Goal: Task Accomplishment & Management: Manage account settings

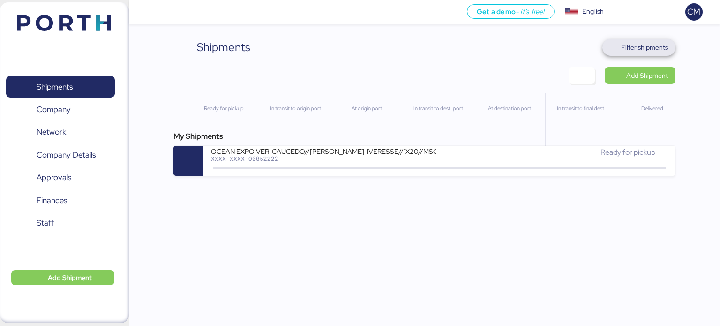
click at [640, 50] on span "Filter shipments" at bounding box center [644, 47] width 47 height 11
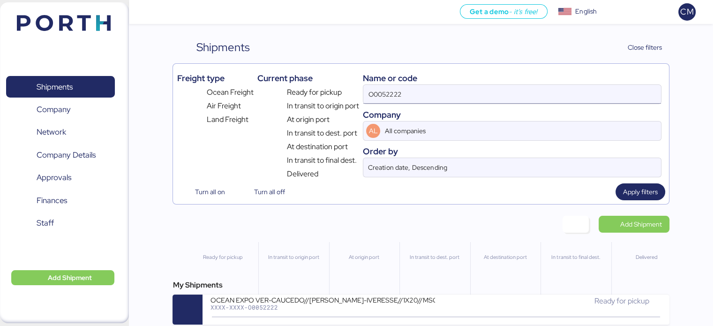
click at [400, 95] on input "O0052222" at bounding box center [511, 94] width 297 height 19
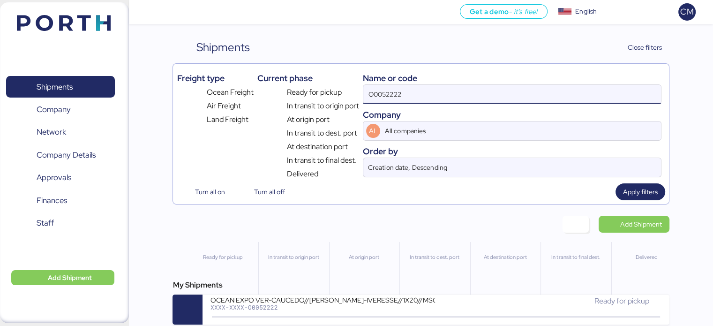
click at [400, 95] on input "O0052222" at bounding box center [511, 94] width 297 height 19
paste input "O0052055"
type input "O0052055"
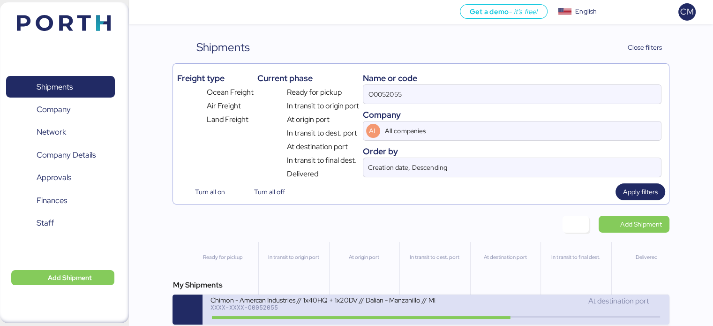
click at [367, 299] on div "Chimon - Amercan Industries // 1x40HQ + 1x20DV // Dalian - Manzanillo // MBL: M…" at bounding box center [322, 299] width 225 height 8
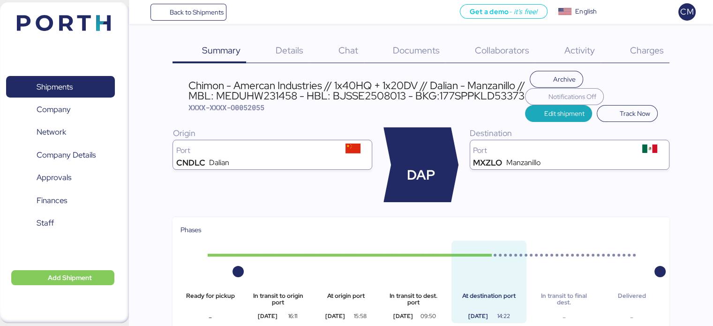
click at [643, 51] on span "Charges" at bounding box center [646, 50] width 34 height 12
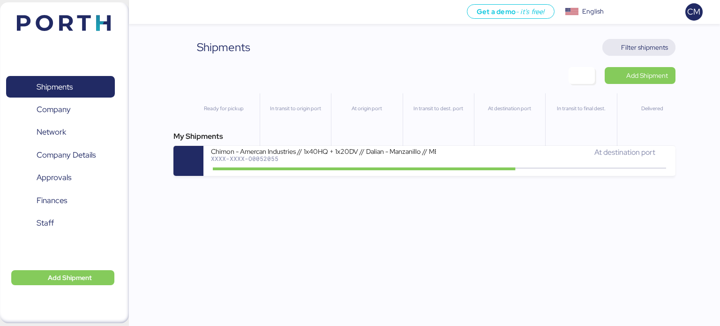
click at [645, 47] on span "Filter shipments" at bounding box center [644, 47] width 47 height 11
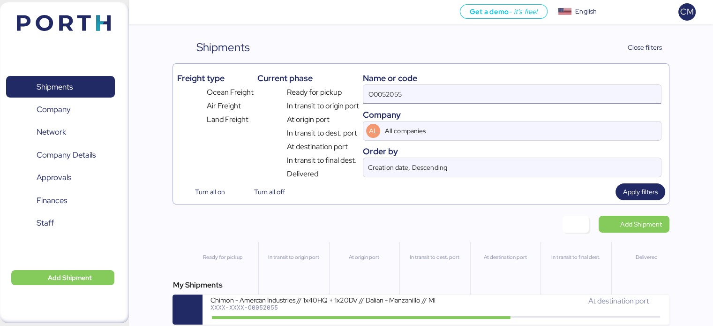
click at [431, 95] on input "O0052055" at bounding box center [511, 94] width 297 height 19
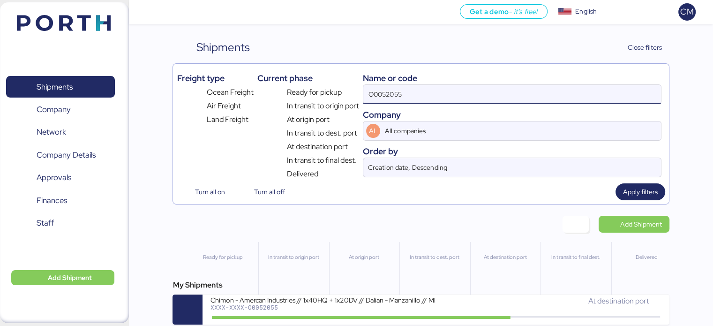
click at [431, 95] on input "O0052055" at bounding box center [511, 94] width 297 height 19
paste input "O0052214"
type input "O0052214"
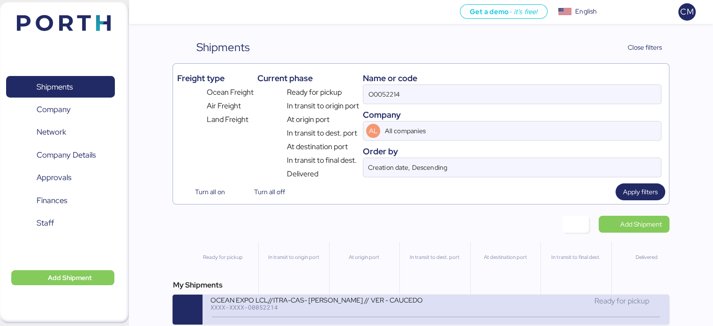
click at [326, 301] on div "OCEAN EXPO LCL//ITRA-CAS- [PERSON_NAME] // VER - CAUCEDO" at bounding box center [322, 299] width 225 height 8
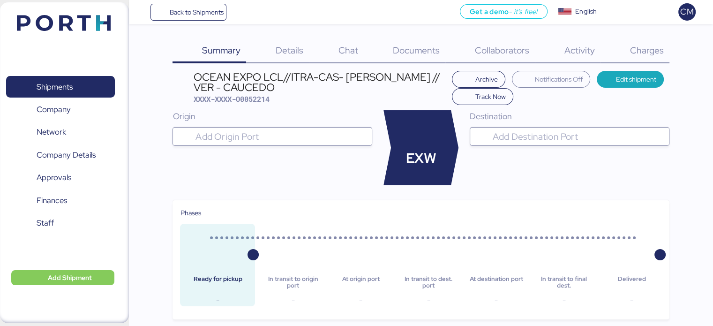
click at [642, 62] on div "Charges 0" at bounding box center [634, 51] width 69 height 24
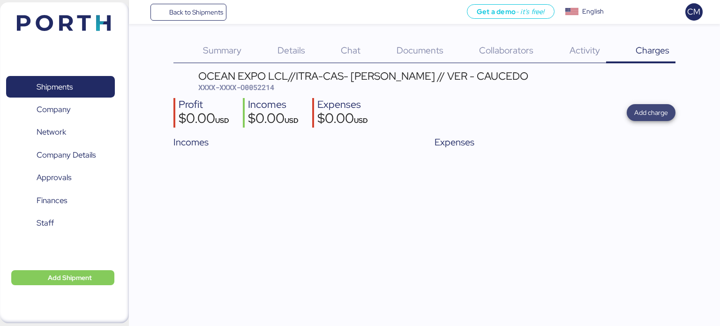
click at [644, 115] on span "Add charge" at bounding box center [651, 112] width 34 height 11
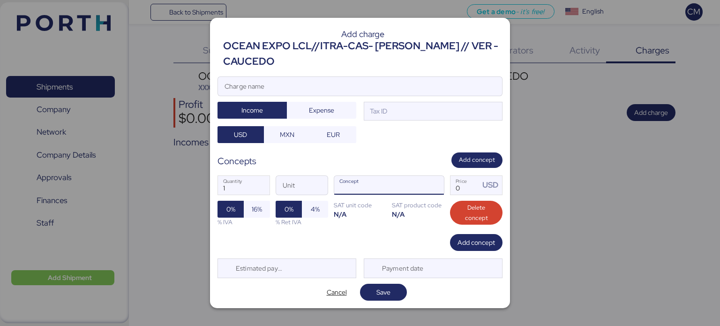
click at [365, 194] on input "Concept" at bounding box center [377, 185] width 87 height 19
click at [435, 190] on span "button" at bounding box center [434, 188] width 20 height 20
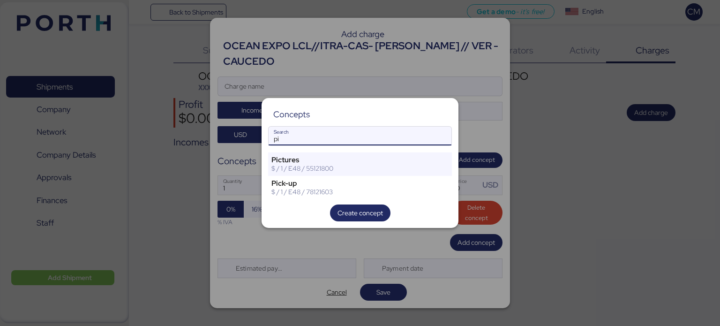
type input "p"
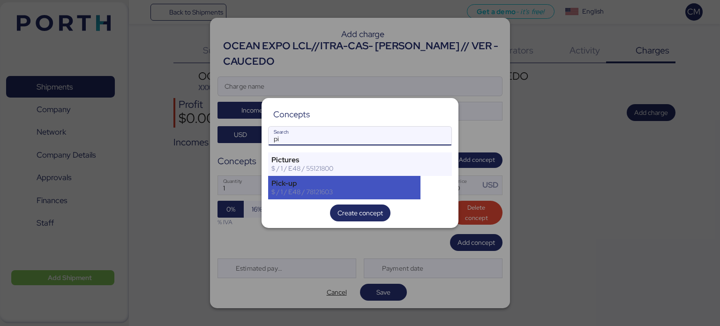
type input "pi"
click at [324, 195] on div "$ / 1 / E48 / 78121603" at bounding box center [344, 191] width 146 height 8
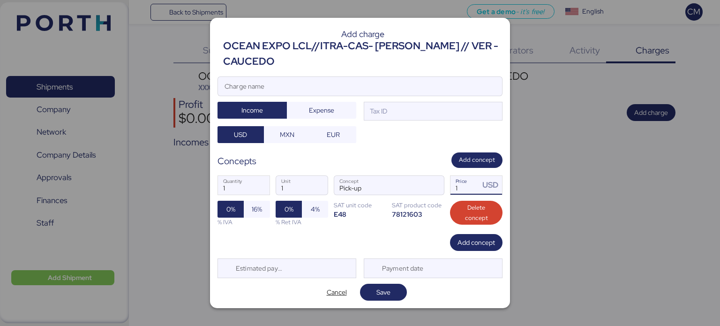
click at [457, 180] on input "1" at bounding box center [464, 185] width 29 height 19
type input "389"
click at [477, 243] on span "Add concept" at bounding box center [475, 242] width 37 height 11
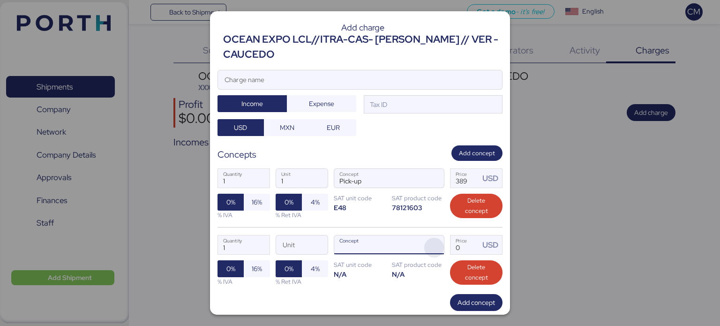
click at [433, 246] on span "button" at bounding box center [434, 248] width 20 height 20
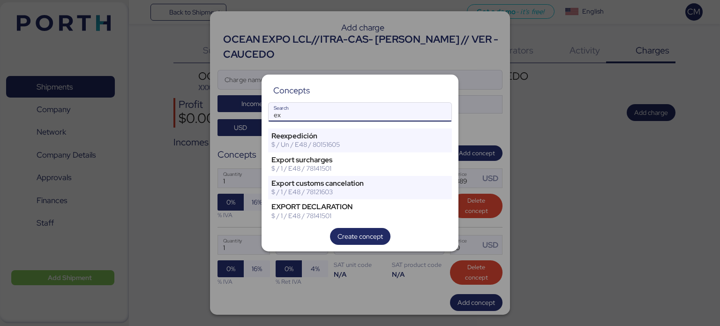
type input "e"
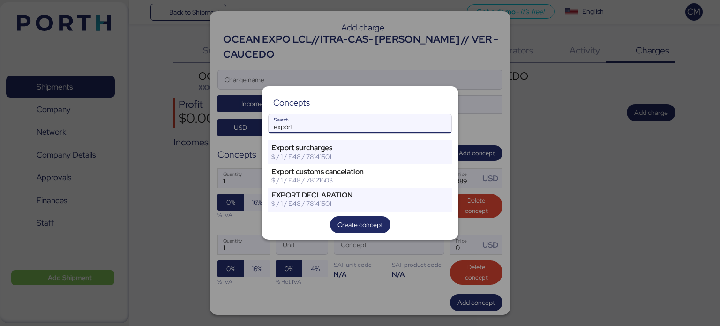
type input "export"
click at [305, 120] on input "export" at bounding box center [360, 123] width 183 height 19
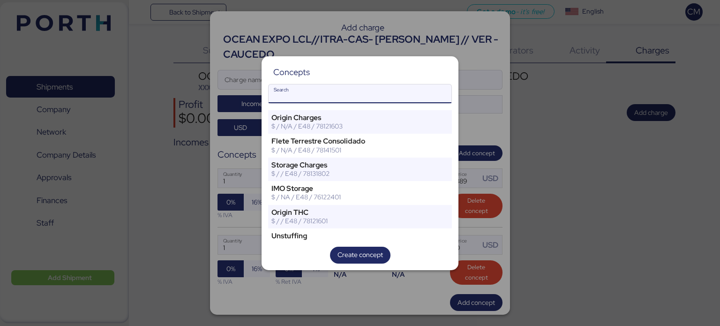
paste input "Export Customs Clearance"
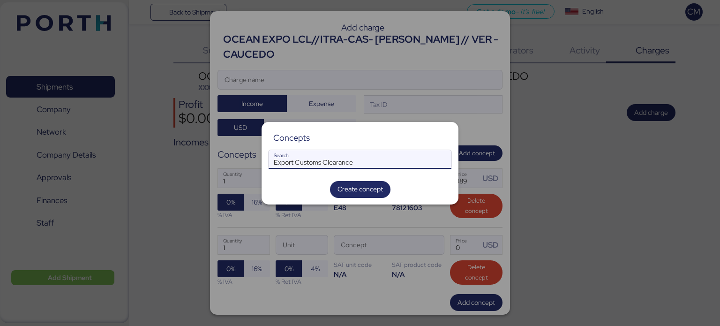
click at [309, 167] on input "Export Customs Clearance" at bounding box center [360, 159] width 183 height 19
click at [299, 162] on input "Export Customs Clearance" at bounding box center [360, 159] width 183 height 19
click at [292, 162] on input "Export Customs Clearance" at bounding box center [360, 159] width 183 height 19
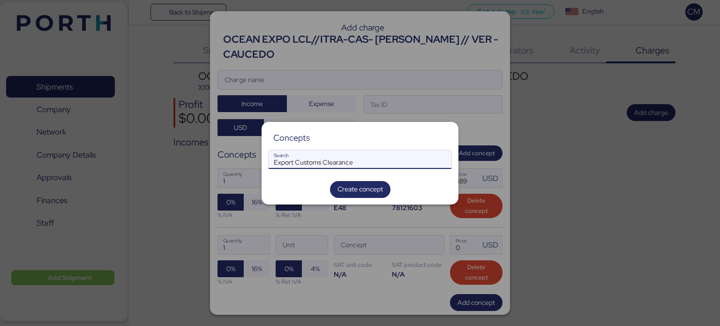
click at [292, 162] on input "Export Customs Clearance" at bounding box center [360, 159] width 183 height 19
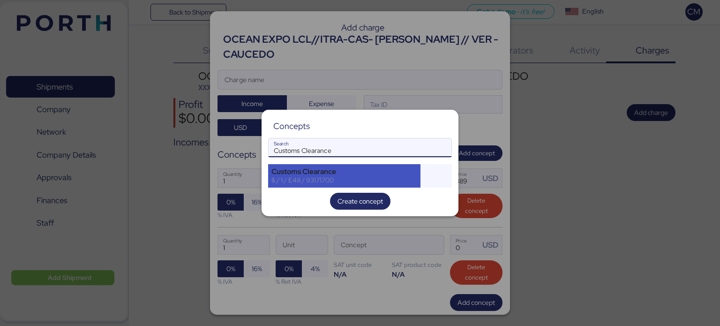
type input "Customs Clearance"
click at [313, 180] on div "$ / 1 / E48 / 93171700" at bounding box center [344, 180] width 146 height 8
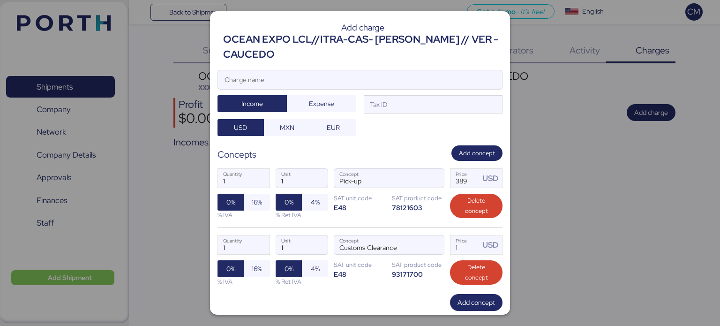
click at [456, 245] on input "1" at bounding box center [464, 244] width 29 height 19
type input "280"
click at [289, 84] on input "Charge name" at bounding box center [360, 79] width 284 height 19
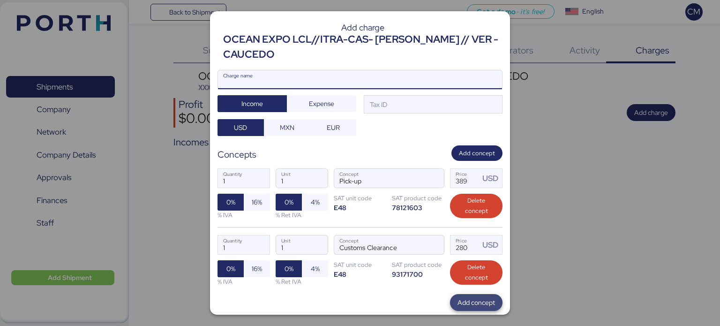
click at [457, 299] on span "Add concept" at bounding box center [475, 302] width 37 height 11
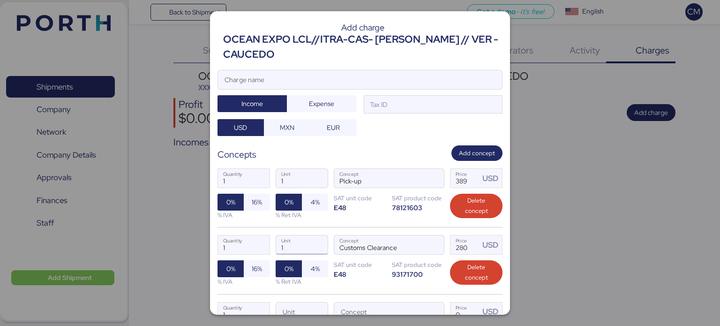
scroll to position [118, 0]
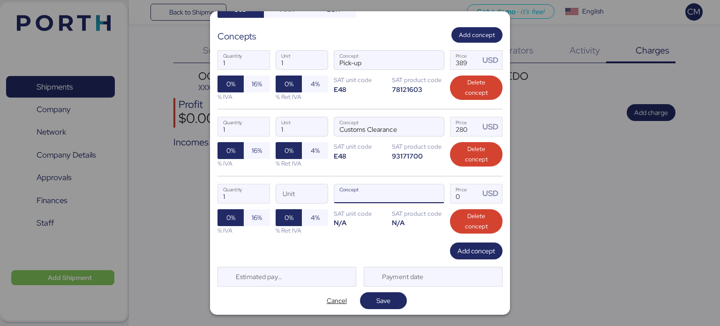
click at [342, 196] on input "Concept" at bounding box center [377, 193] width 87 height 19
type input "c"
click at [431, 192] on span "button" at bounding box center [434, 196] width 20 height 20
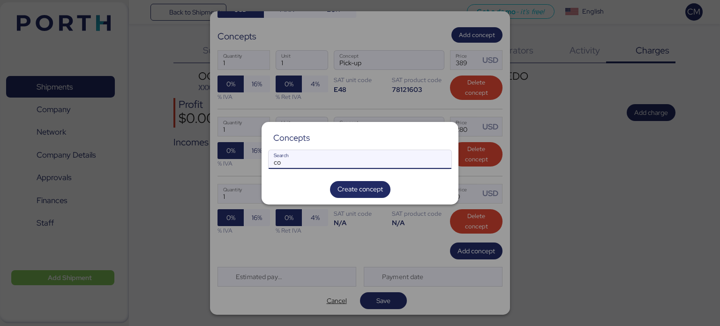
type input "c"
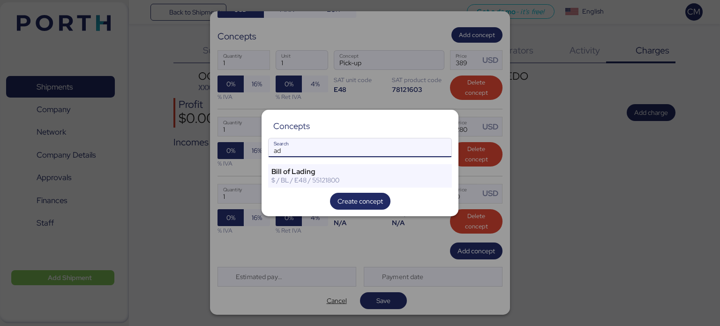
type input "a"
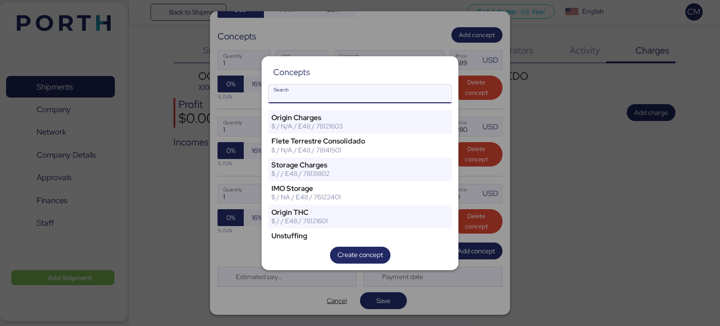
type input "s"
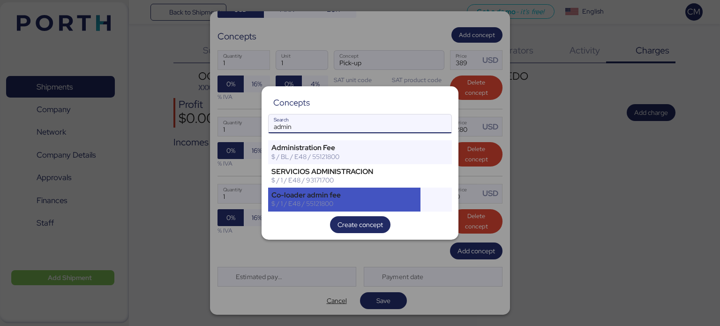
type input "admin"
click at [314, 195] on div "Co-loader admin fee" at bounding box center [344, 195] width 146 height 8
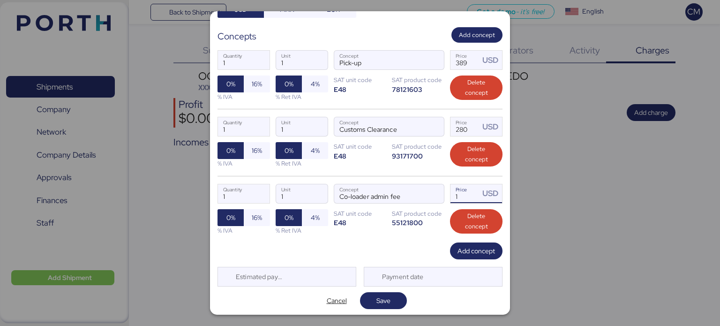
click at [454, 200] on input "1" at bounding box center [464, 193] width 29 height 19
type input "50"
click at [472, 258] on div "Add charge OCEAN EXPO LCL//ITRA-CAS- [PERSON_NAME] // VER - CAUCEDO Charge name…" at bounding box center [360, 162] width 300 height 303
click at [472, 255] on span "Add concept" at bounding box center [475, 250] width 37 height 13
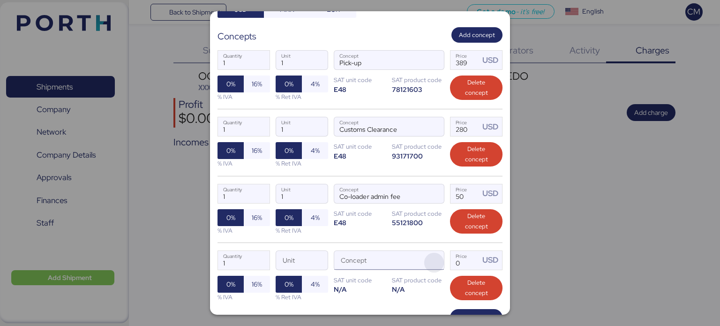
click at [426, 256] on span "button" at bounding box center [434, 263] width 20 height 20
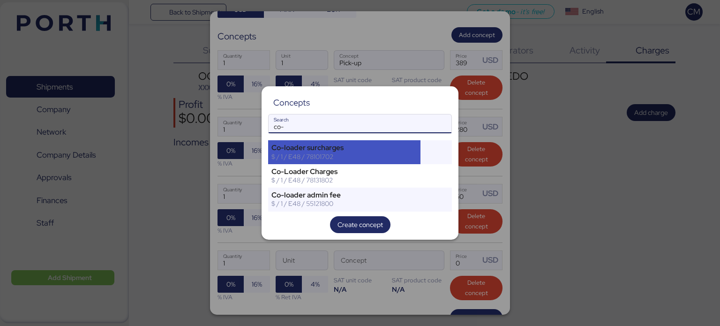
type input "co-"
click at [319, 155] on div "$ / 1 / E48 / 78101702" at bounding box center [344, 156] width 146 height 8
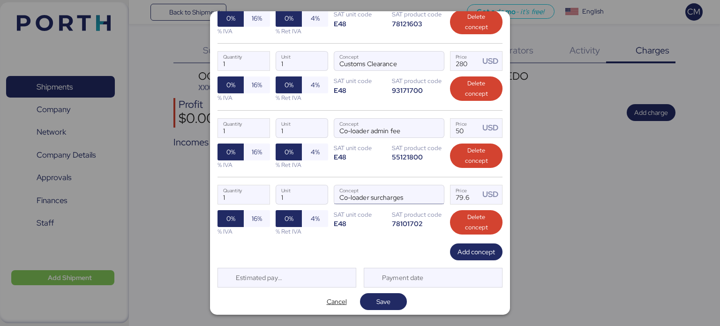
scroll to position [184, 0]
click at [291, 219] on span "0%" at bounding box center [288, 218] width 9 height 11
click at [467, 196] on input "79.6" at bounding box center [464, 194] width 29 height 19
type input "7"
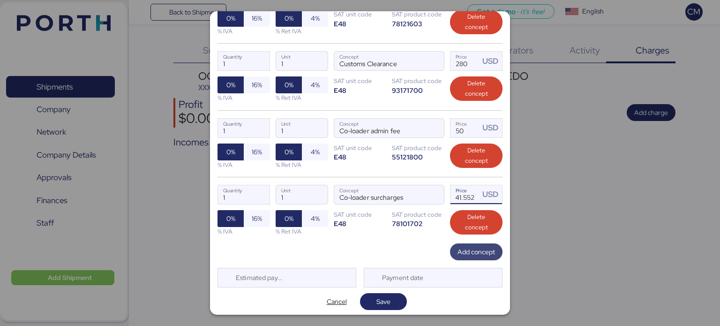
type input "41.552"
click at [466, 253] on span "Add concept" at bounding box center [475, 251] width 37 height 11
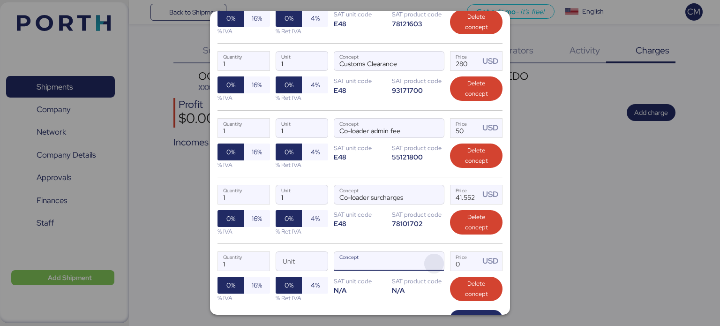
drag, startPoint x: 372, startPoint y: 251, endPoint x: 428, endPoint y: 258, distance: 56.7
click at [428, 258] on div "Concept" at bounding box center [389, 261] width 110 height 19
click at [421, 258] on input "Concept" at bounding box center [377, 261] width 87 height 19
click at [428, 258] on span "button" at bounding box center [434, 264] width 20 height 20
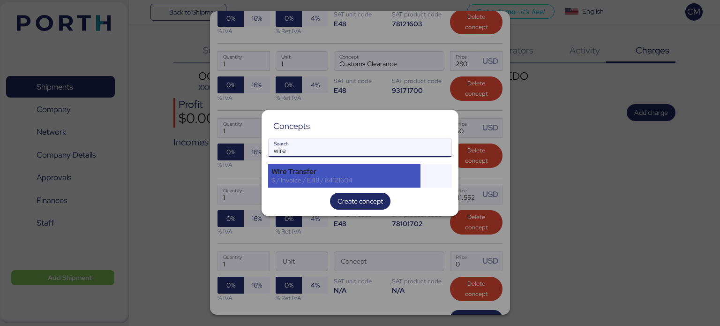
type input "wire"
click at [309, 172] on div "Wire Transfer" at bounding box center [344, 171] width 146 height 8
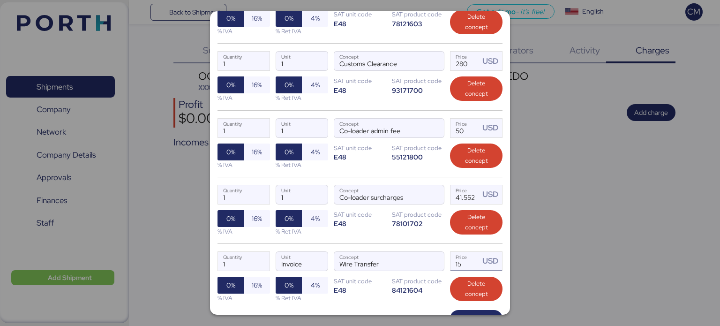
click at [457, 263] on input "15" at bounding box center [464, 261] width 29 height 19
type input "1"
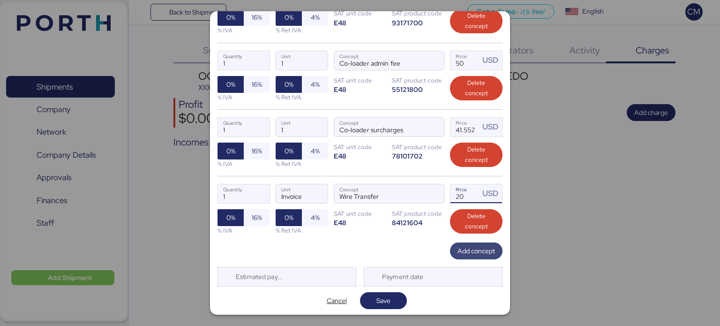
type input "20"
click at [464, 249] on span "Add concept" at bounding box center [475, 250] width 37 height 11
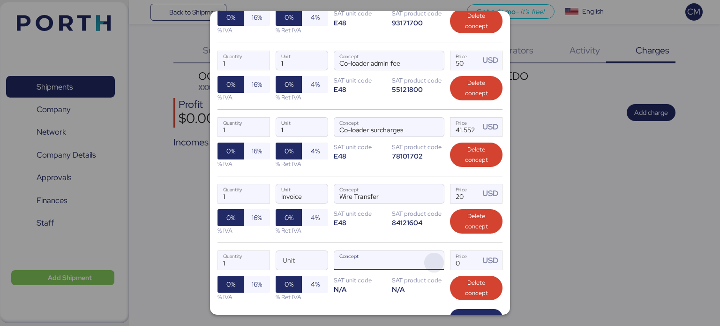
click at [424, 254] on span "button" at bounding box center [434, 263] width 20 height 20
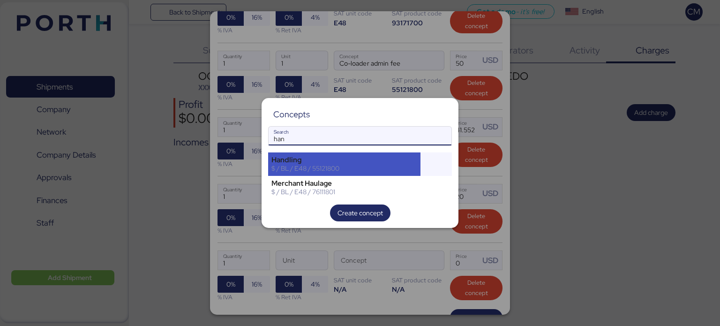
type input "han"
click at [343, 169] on div "$ / BL / E48 / 55121800" at bounding box center [344, 168] width 146 height 8
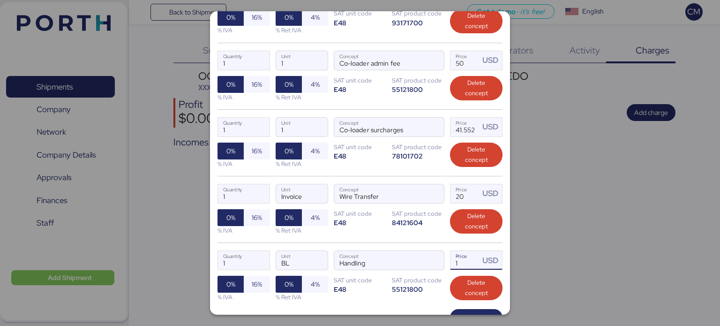
click at [454, 258] on input "1" at bounding box center [464, 260] width 29 height 19
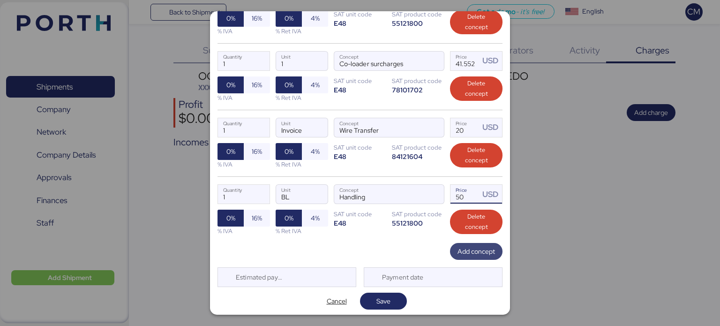
type input "50"
click at [463, 252] on span "Add concept" at bounding box center [475, 251] width 37 height 11
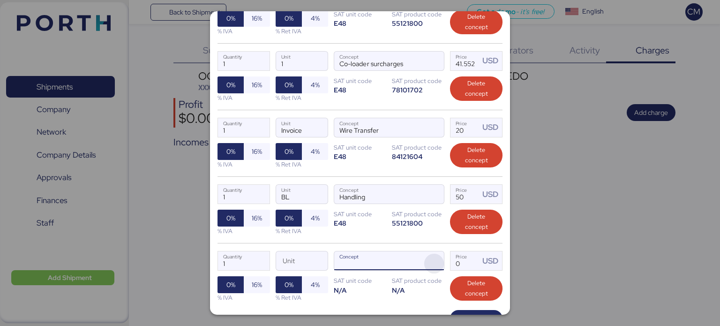
click at [427, 256] on span "button" at bounding box center [434, 264] width 20 height 20
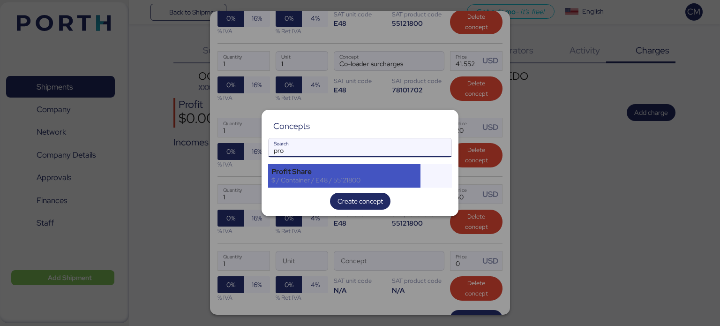
type input "pro"
click at [313, 166] on div "Profit Share $ / Container / E48 / 55121800" at bounding box center [344, 175] width 152 height 23
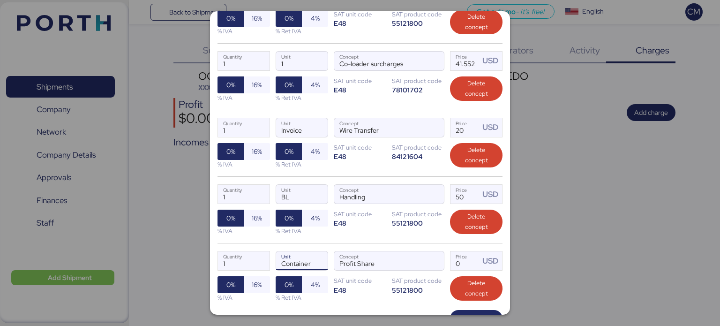
click at [298, 256] on input "Container" at bounding box center [302, 260] width 52 height 19
type input "Container"
click at [456, 261] on input "Price USD" at bounding box center [464, 260] width 29 height 19
type input "0"
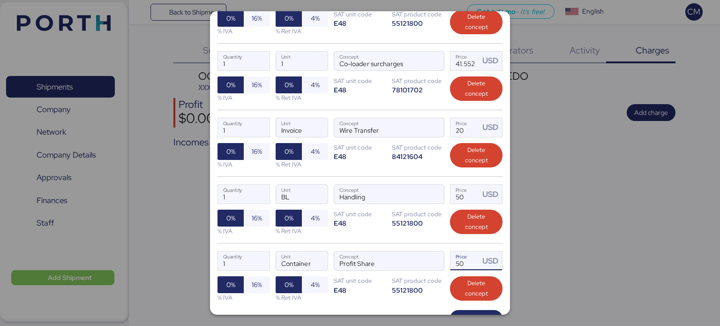
scroll to position [384, 0]
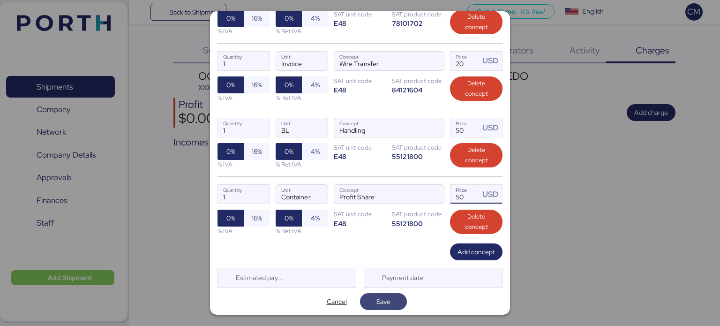
type input "50"
click at [387, 303] on span "Save" at bounding box center [383, 301] width 32 height 13
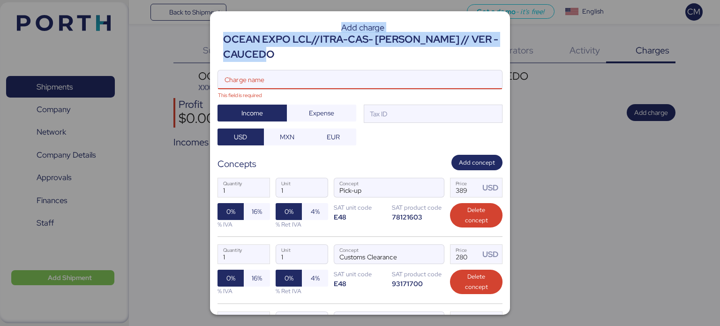
drag, startPoint x: 283, startPoint y: 55, endPoint x: 210, endPoint y: 39, distance: 74.9
click at [210, 39] on div "Add charge OCEAN EXPO LCL//ITRA-CAS- [PERSON_NAME] // VER - CAUCEDO Charge name…" at bounding box center [360, 163] width 720 height 326
click at [324, 54] on div "OCEAN EXPO LCL//ITRA-CAS- [PERSON_NAME] // VER - CAUCEDO" at bounding box center [362, 47] width 279 height 30
drag, startPoint x: 228, startPoint y: 37, endPoint x: 278, endPoint y: 56, distance: 53.1
click at [278, 56] on div "OCEAN EXPO LCL//ITRA-CAS- [PERSON_NAME] // VER - CAUCEDO" at bounding box center [362, 47] width 279 height 30
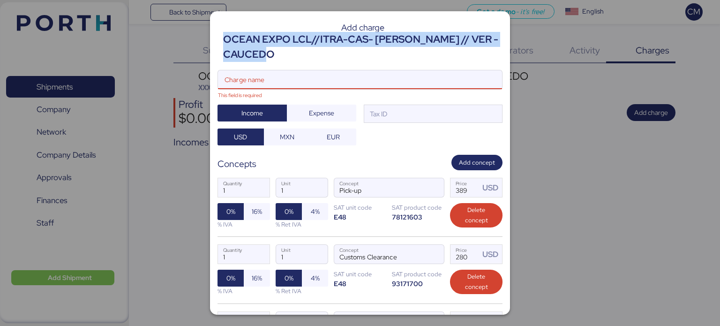
copy div "OCEAN EXPO LCL//ITRA-CAS- [PERSON_NAME] // VER - CAUCEDO"
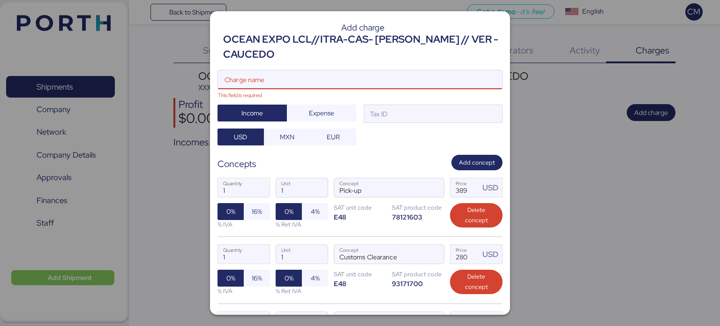
click at [262, 78] on input "Charge name This field is required" at bounding box center [350, 79] width 264 height 19
paste input "OCEAN EXPO LCL//ITRA-CAS- [PERSON_NAME] // VER - CAUCEDO"
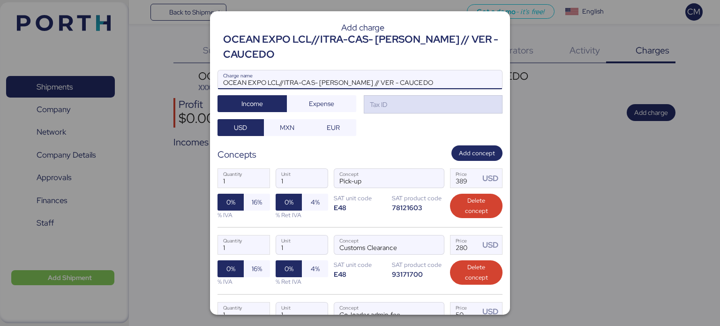
type input "OCEAN EXPO LCL//ITRA-CAS- [PERSON_NAME] // VER - CAUCEDO"
click at [413, 106] on div "Tax ID" at bounding box center [433, 104] width 139 height 19
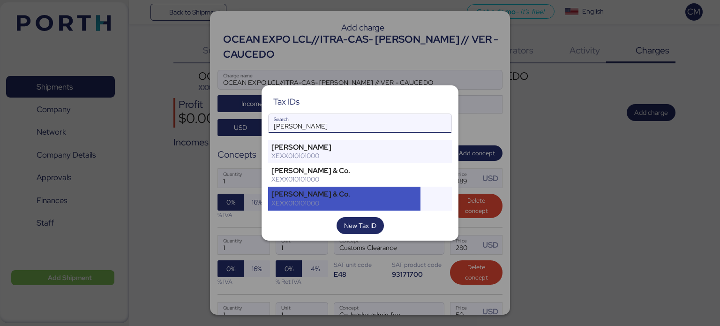
type input "[PERSON_NAME]"
click at [358, 191] on div "[PERSON_NAME] & Co." at bounding box center [344, 194] width 146 height 8
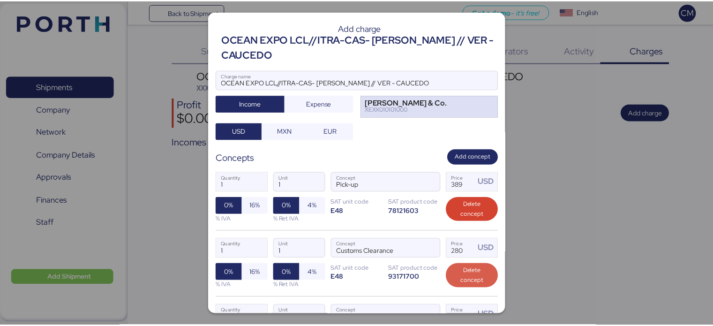
scroll to position [387, 0]
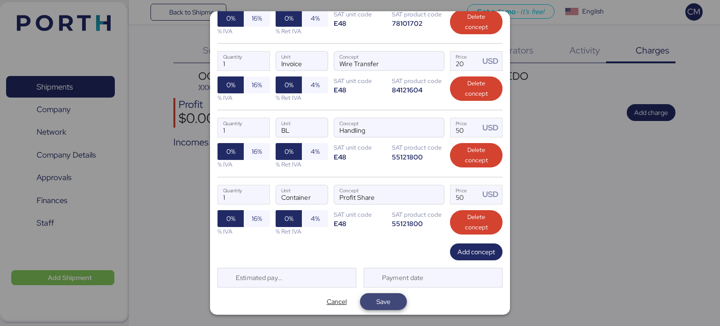
click at [376, 304] on span "Save" at bounding box center [383, 301] width 14 height 11
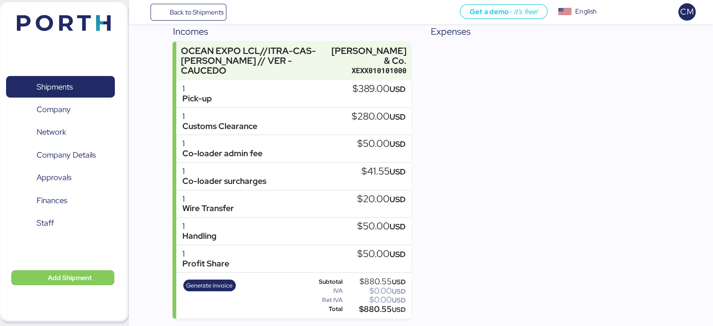
scroll to position [0, 0]
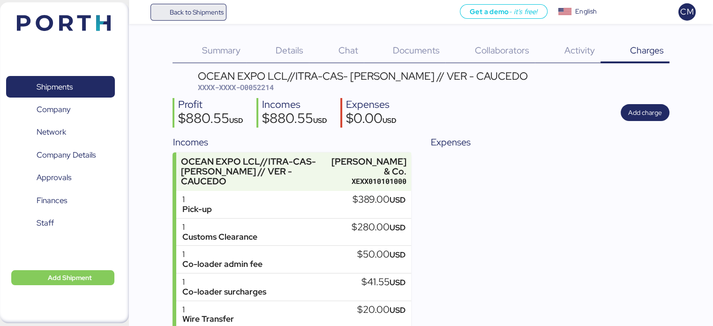
click at [204, 11] on span "Back to Shipments" at bounding box center [196, 12] width 54 height 11
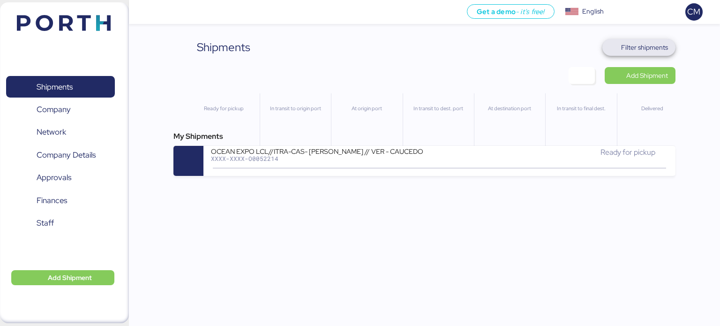
click at [626, 46] on span "Filter shipments" at bounding box center [644, 47] width 47 height 11
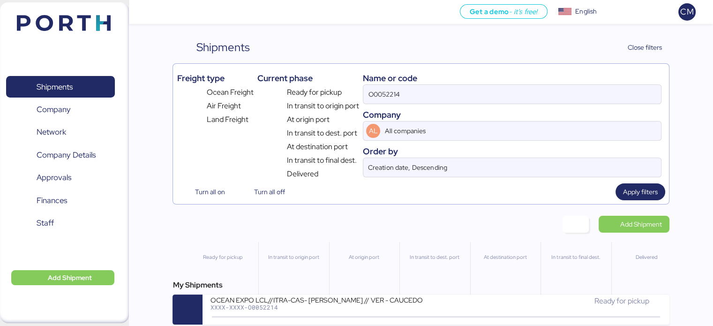
click at [389, 83] on div "Name or code" at bounding box center [512, 78] width 298 height 13
drag, startPoint x: 389, startPoint y: 83, endPoint x: 389, endPoint y: 92, distance: 8.5
click at [389, 92] on div "Name or code O0052214 Company AL All companies Order by Creation date, Descendi…" at bounding box center [512, 123] width 298 height 112
click at [389, 92] on input "O0052214" at bounding box center [511, 94] width 297 height 19
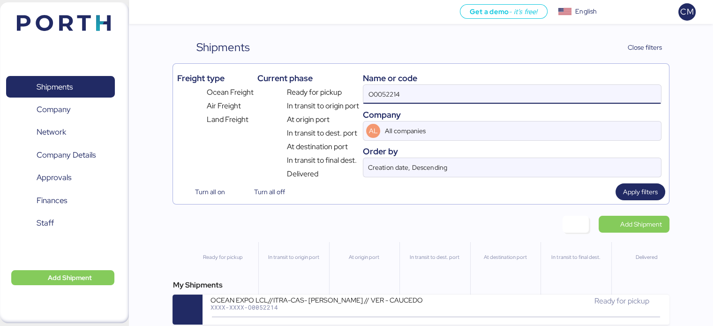
click at [389, 92] on input "O0052214" at bounding box center [511, 94] width 297 height 19
paste input "O0052222"
type input "O0052222"
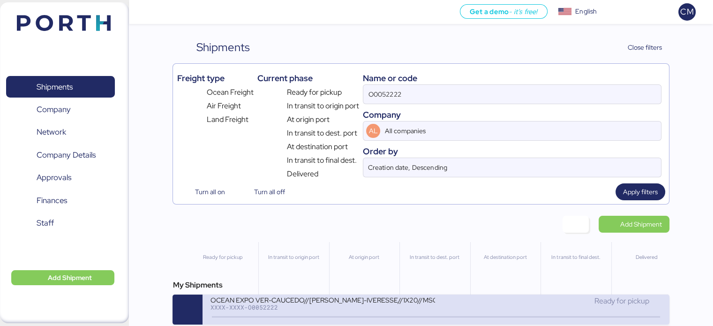
drag, startPoint x: 397, startPoint y: 296, endPoint x: 352, endPoint y: 301, distance: 46.2
click at [352, 304] on div "XXXX-XXXX-O0052222" at bounding box center [322, 307] width 225 height 7
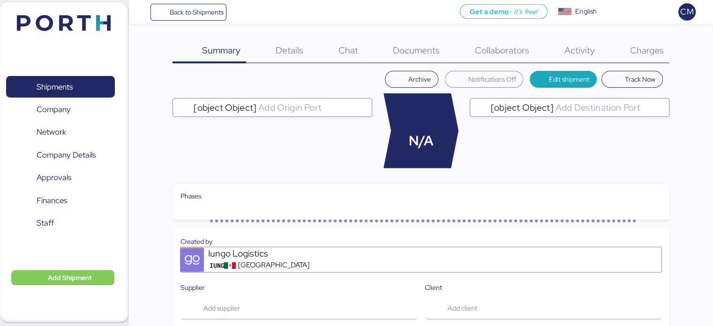
click at [641, 45] on span "Charges" at bounding box center [646, 50] width 34 height 12
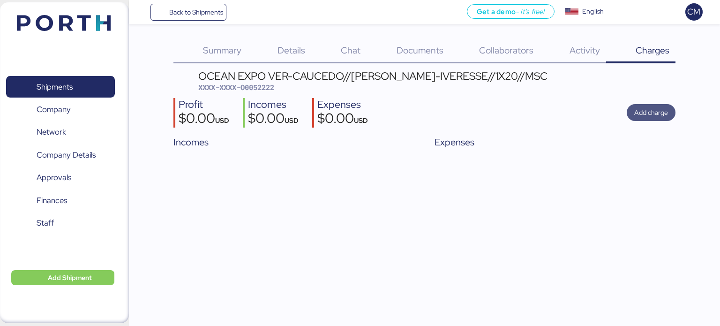
click at [659, 114] on span "Add charge" at bounding box center [651, 112] width 34 height 11
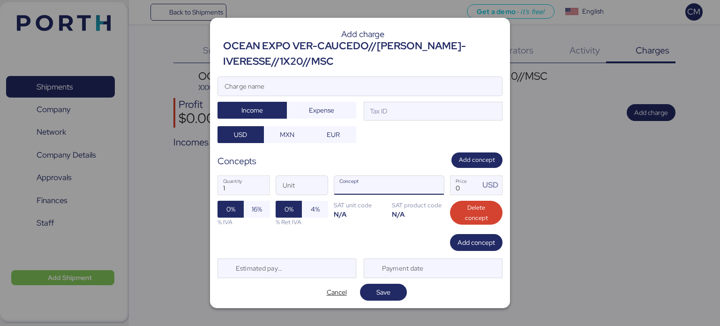
click at [388, 187] on input "Concept" at bounding box center [377, 185] width 87 height 19
click at [432, 185] on span "button" at bounding box center [434, 188] width 20 height 20
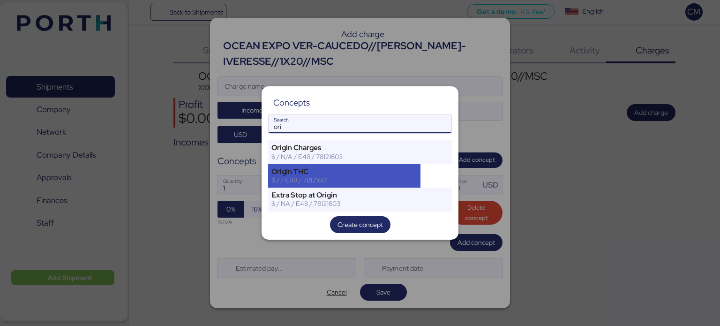
type input "ori"
click at [321, 172] on div "Origin THC" at bounding box center [344, 171] width 146 height 8
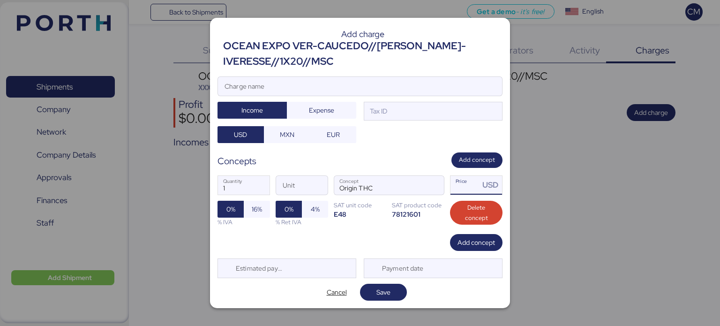
click at [462, 185] on input "Price USD" at bounding box center [464, 185] width 29 height 19
type input "0"
click at [308, 182] on input "Unit" at bounding box center [302, 185] width 52 height 19
type input "1"
click at [468, 184] on input "Price USD" at bounding box center [464, 185] width 29 height 19
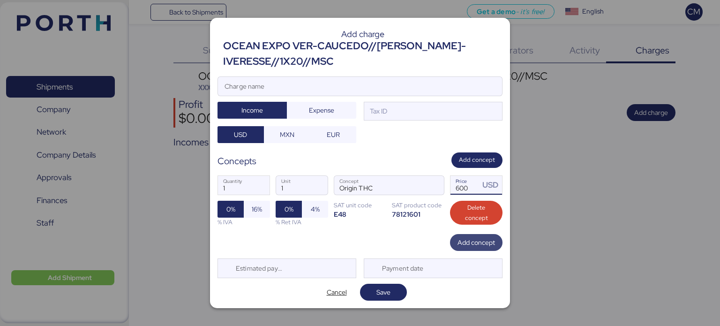
type input "600"
click at [474, 240] on span "Add concept" at bounding box center [475, 242] width 37 height 11
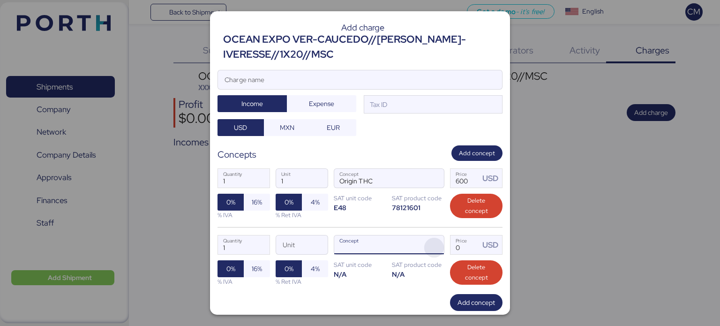
click at [426, 238] on span "button" at bounding box center [434, 248] width 20 height 20
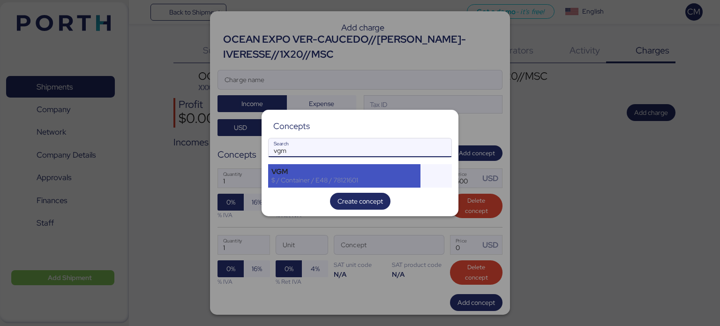
type input "vgm"
click at [293, 172] on div "VGM" at bounding box center [344, 171] width 146 height 8
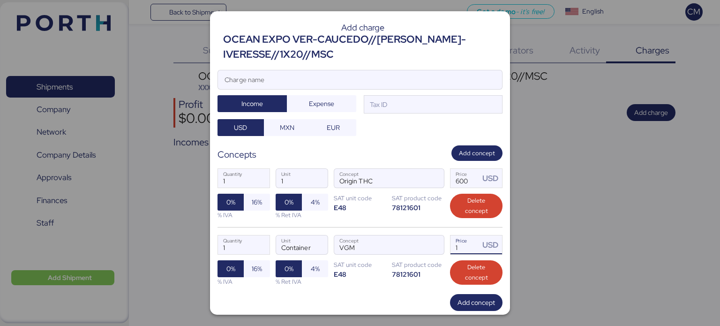
click at [450, 243] on input "1" at bounding box center [464, 244] width 29 height 19
type input "45"
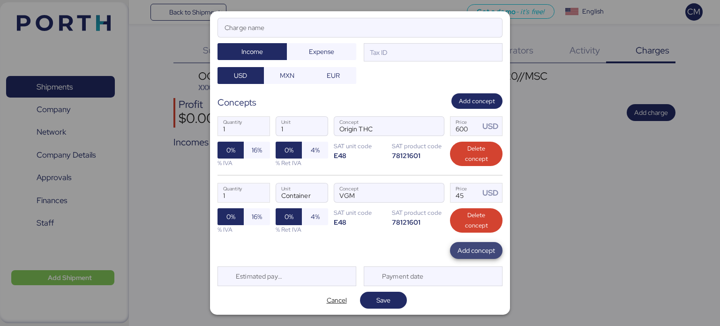
click at [457, 245] on span "Add concept" at bounding box center [475, 250] width 37 height 11
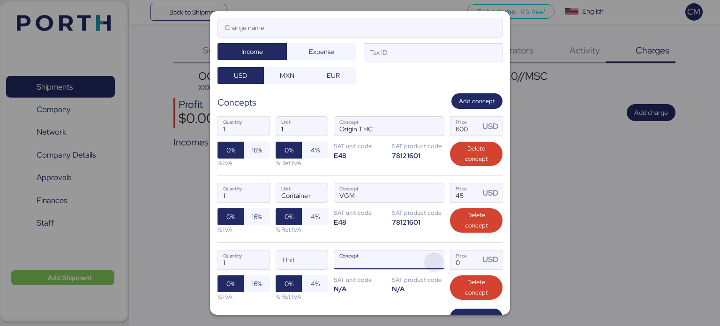
click at [427, 258] on span "button" at bounding box center [434, 262] width 20 height 20
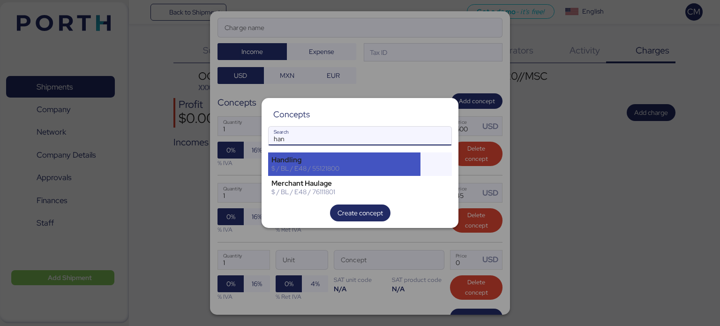
type input "han"
click at [302, 168] on div "$ / BL / E48 / 55121800" at bounding box center [344, 168] width 146 height 8
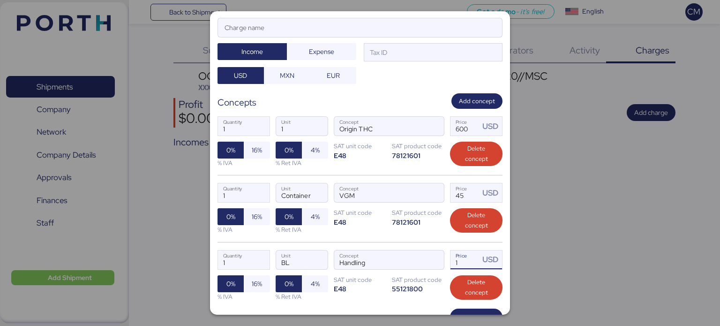
click at [465, 267] on input "1" at bounding box center [464, 259] width 29 height 19
type input "5"
type input "60"
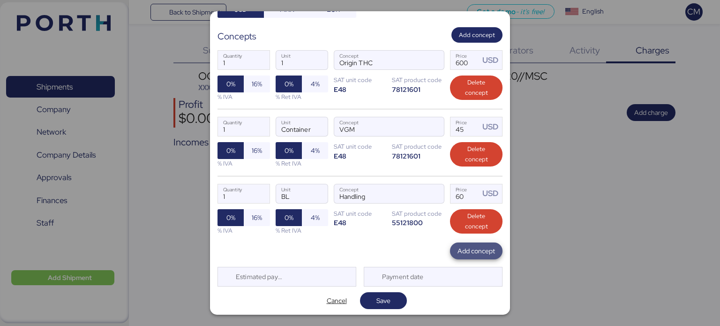
click at [462, 247] on span "Add concept" at bounding box center [475, 250] width 37 height 11
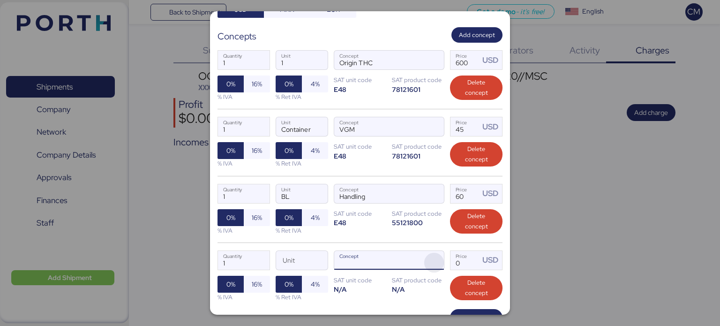
click at [429, 262] on span "button" at bounding box center [434, 263] width 20 height 20
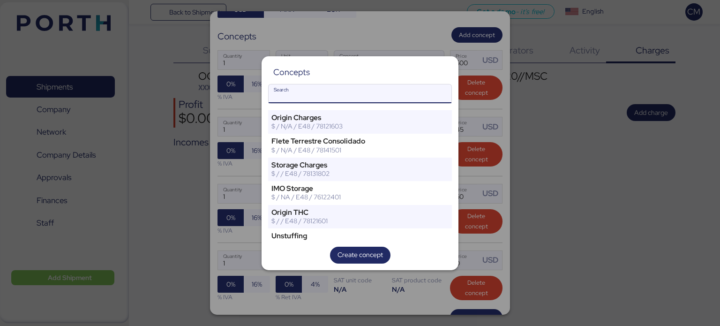
paste input "Export Customs Clearance:"
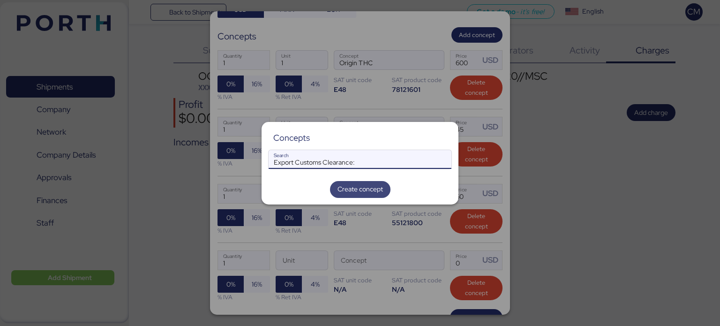
type input "Export Customs Clearance"
click at [292, 161] on input "Export Customs Clearance" at bounding box center [360, 159] width 183 height 19
click at [292, 161] on div "Concepts Export Customs Clearance Search Create concept" at bounding box center [360, 163] width 197 height 82
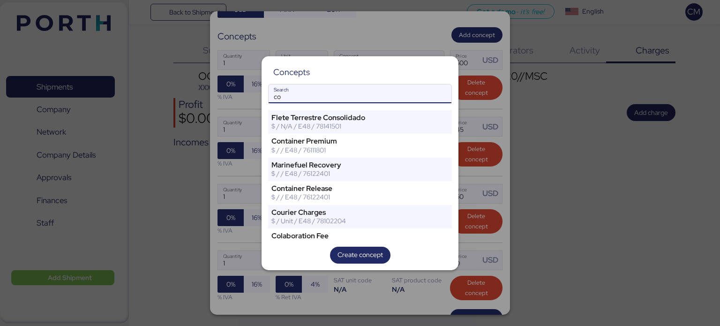
type input "c"
paste input "Export Customs Clearance:"
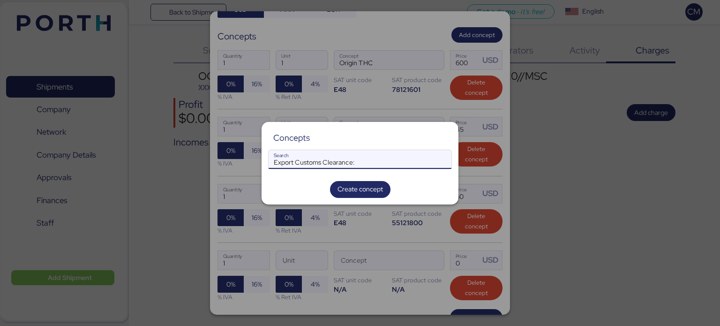
drag, startPoint x: 289, startPoint y: 163, endPoint x: 225, endPoint y: 163, distance: 64.2
click at [225, 163] on div "Concepts Export Customs Clearance: Search Create concept" at bounding box center [360, 163] width 720 height 326
click at [337, 164] on input "Customs Clearance:" at bounding box center [360, 159] width 183 height 19
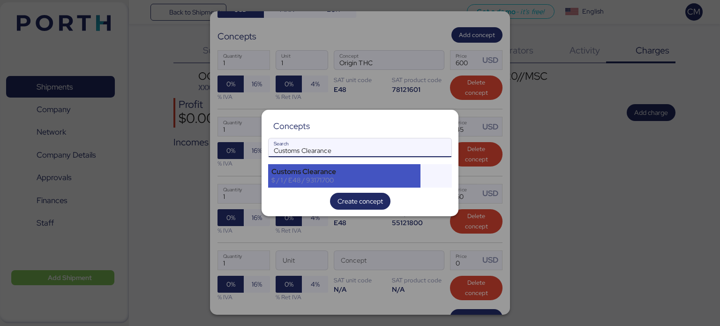
type input "Customs Clearance"
click at [334, 175] on div "Customs Clearance" at bounding box center [344, 171] width 146 height 8
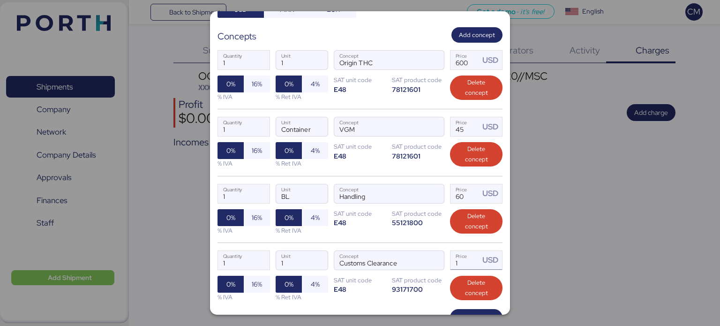
click at [463, 264] on input "1" at bounding box center [464, 260] width 29 height 19
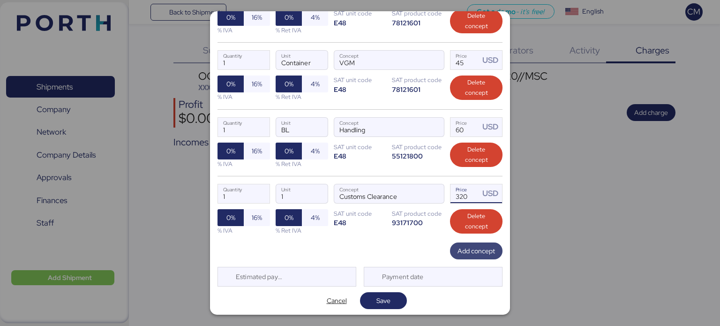
type input "320"
click at [458, 254] on span "Add concept" at bounding box center [475, 250] width 37 height 11
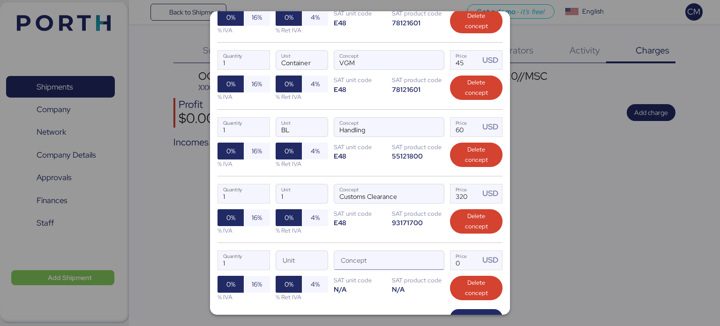
click at [344, 258] on input "Concept" at bounding box center [377, 260] width 87 height 19
click at [427, 262] on span "button" at bounding box center [434, 263] width 20 height 20
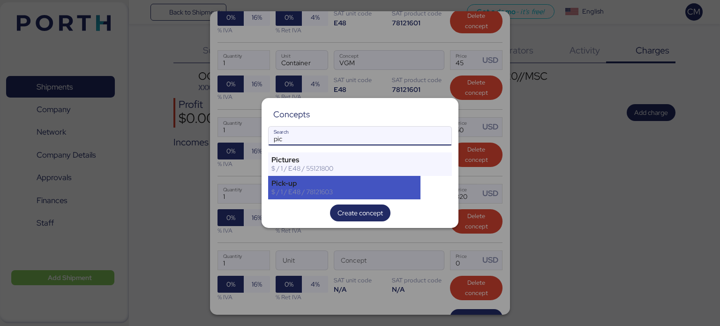
type input "pic"
click at [319, 185] on div "Pick-up" at bounding box center [344, 183] width 146 height 8
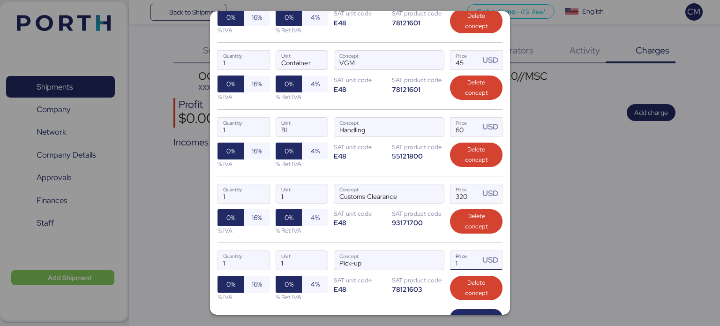
click at [459, 254] on input "1" at bounding box center [464, 260] width 29 height 19
type input "1920"
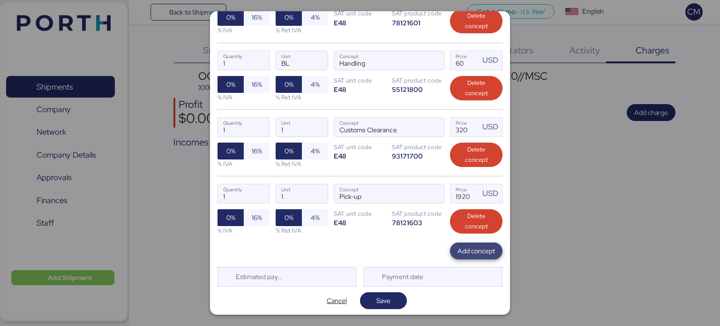
click at [457, 244] on span "Add concept" at bounding box center [475, 250] width 37 height 13
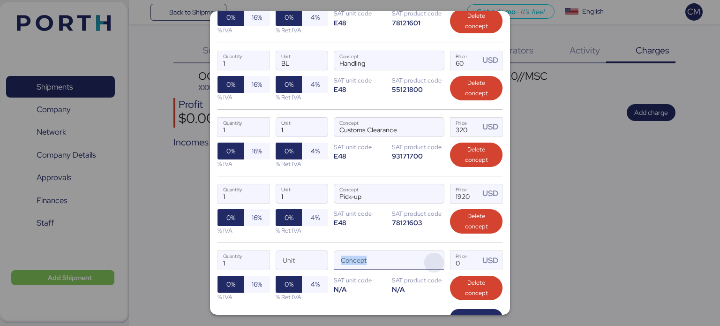
drag, startPoint x: 358, startPoint y: 268, endPoint x: 435, endPoint y: 262, distance: 77.6
click at [435, 262] on div "1 Quantity Unit Concept 0 Price USD 0% 16% % IVA 0% 4% % Ret IVA SAT unit code …" at bounding box center [359, 275] width 285 height 67
click at [435, 262] on span "button" at bounding box center [434, 263] width 20 height 20
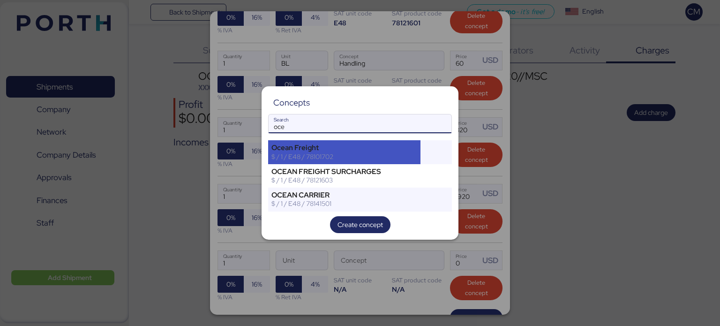
type input "oce"
click at [348, 148] on div "Ocean Freight" at bounding box center [344, 147] width 146 height 8
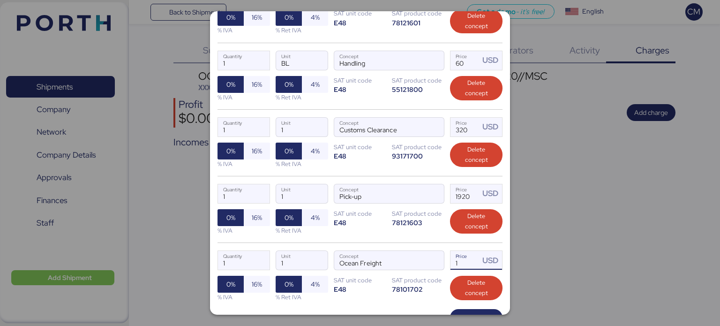
click at [457, 259] on input "1" at bounding box center [464, 260] width 29 height 19
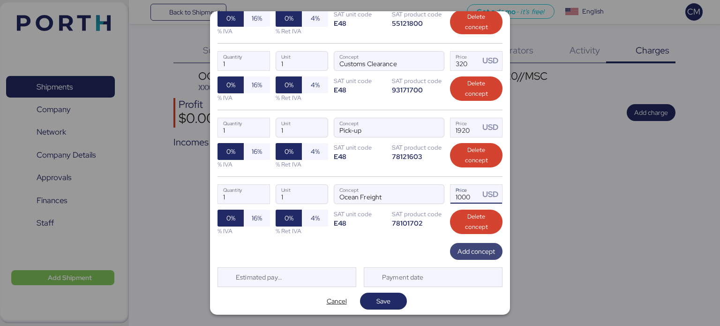
type input "1000"
click at [457, 252] on span "Add concept" at bounding box center [475, 251] width 37 height 11
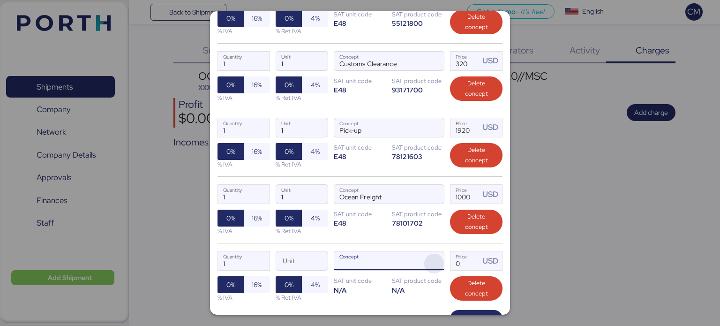
click at [427, 260] on span "button" at bounding box center [434, 264] width 20 height 20
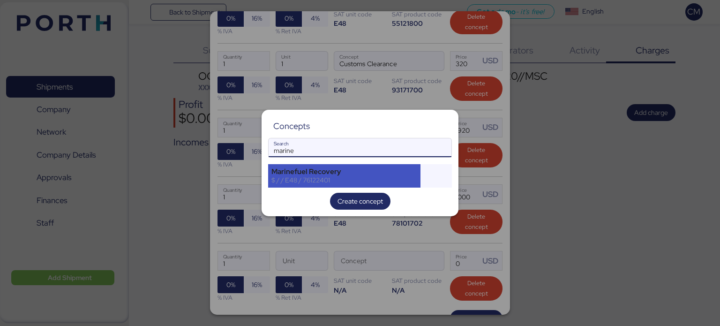
type input "marine"
click at [317, 180] on div "$ / / E48 / 76122401" at bounding box center [344, 180] width 146 height 8
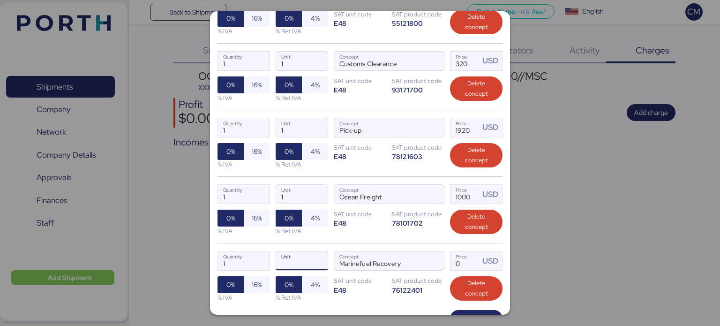
click at [278, 267] on input "Unit" at bounding box center [302, 260] width 52 height 19
type input "1"
click at [457, 262] on input "Price USD" at bounding box center [464, 260] width 29 height 19
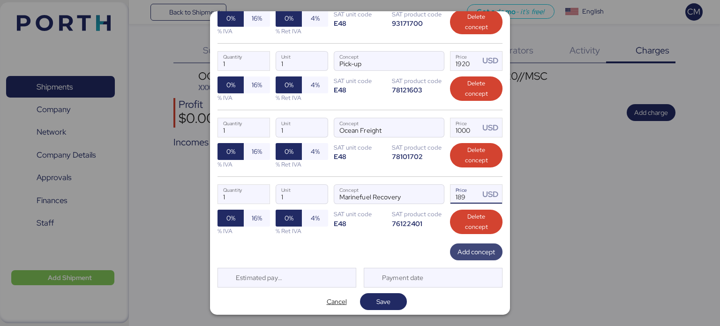
type input "189"
click at [465, 247] on span "Add concept" at bounding box center [475, 251] width 37 height 11
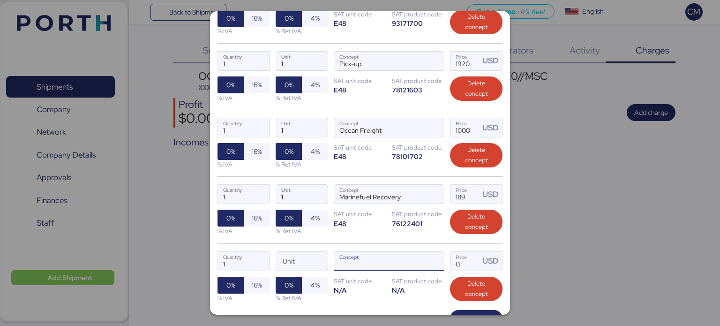
click at [364, 259] on input "Concept" at bounding box center [377, 261] width 87 height 19
click at [435, 257] on span "button" at bounding box center [434, 264] width 20 height 20
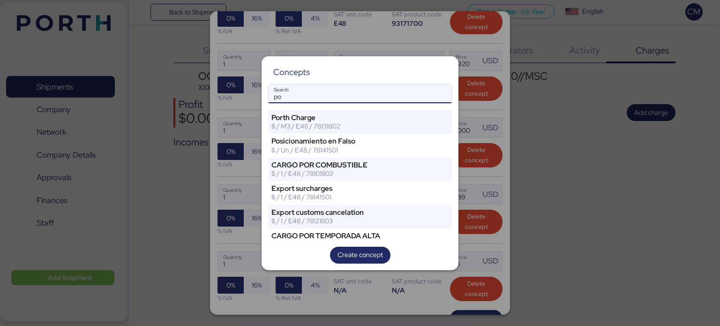
type input "p"
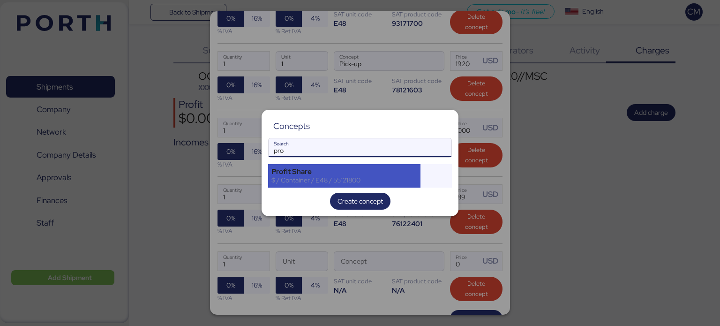
type input "pro"
click at [319, 176] on div "$ / Container / E48 / 55121800" at bounding box center [344, 180] width 146 height 8
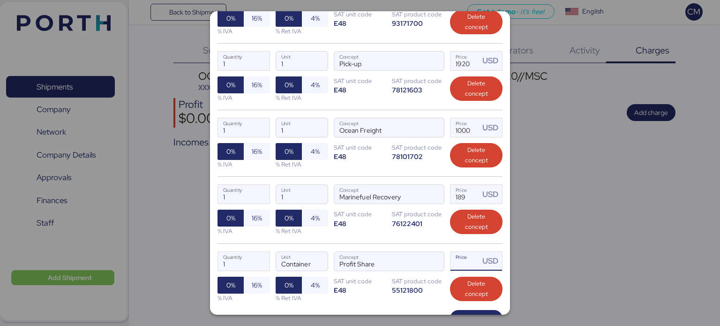
click at [450, 256] on input "Price USD" at bounding box center [464, 261] width 29 height 19
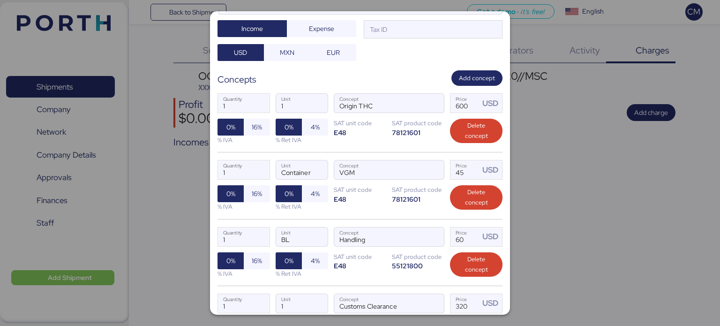
scroll to position [0, 0]
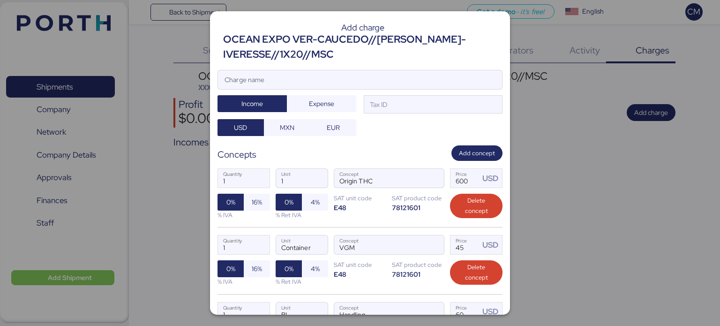
type input "50"
click at [389, 97] on div at bounding box center [360, 93] width 284 height 9
click at [389, 89] on input "Charge name" at bounding box center [360, 79] width 284 height 19
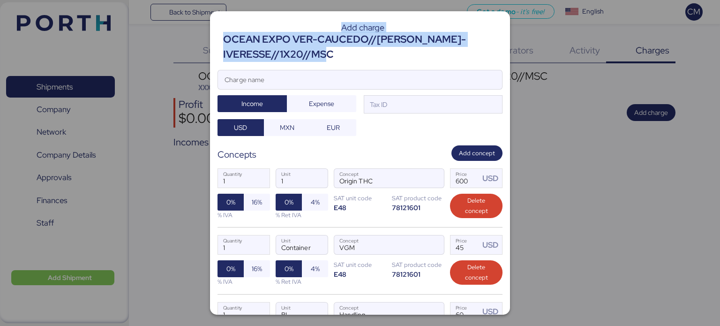
drag, startPoint x: 335, startPoint y: 51, endPoint x: 197, endPoint y: 42, distance: 137.6
click at [197, 42] on div "Add charge OCEAN EXPO VER-CAUCEDO//[PERSON_NAME]-IVERESSE//1X20//MSC Charge nam…" at bounding box center [360, 163] width 720 height 326
click at [258, 51] on div "OCEAN EXPO VER-CAUCEDO//[PERSON_NAME]-IVERESSE//1X20//MSC" at bounding box center [362, 47] width 279 height 30
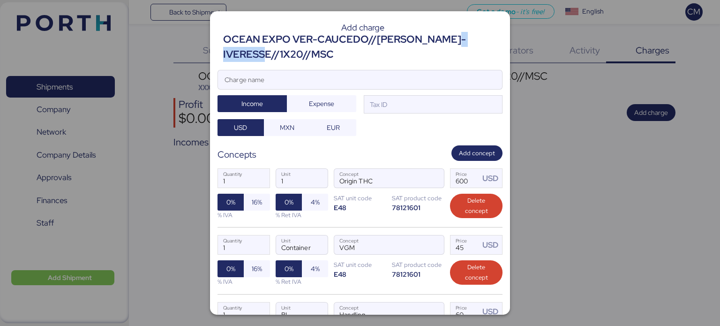
click at [258, 51] on div "OCEAN EXPO VER-CAUCEDO//[PERSON_NAME]-IVERESSE//1X20//MSC" at bounding box center [362, 47] width 279 height 30
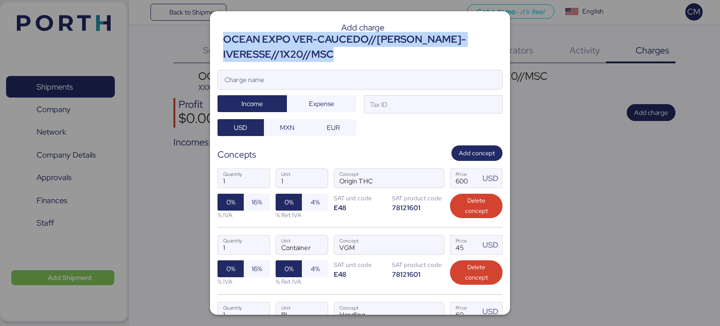
click at [258, 51] on div "OCEAN EXPO VER-CAUCEDO//[PERSON_NAME]-IVERESSE//1X20//MSC" at bounding box center [362, 47] width 279 height 30
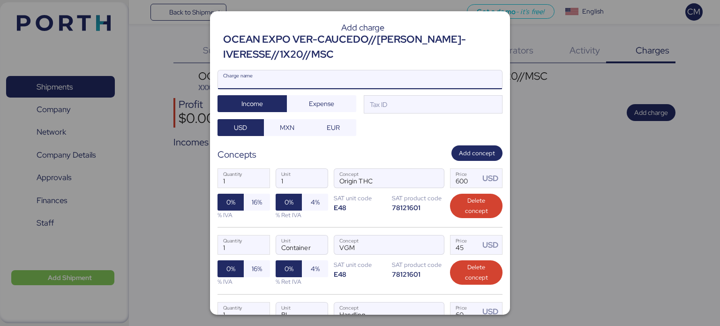
click at [265, 78] on input "Charge name" at bounding box center [360, 79] width 284 height 19
paste input "OCEAN EXPO VER-CAUCEDO//[PERSON_NAME]-IVERESSE//1X20//MSC"
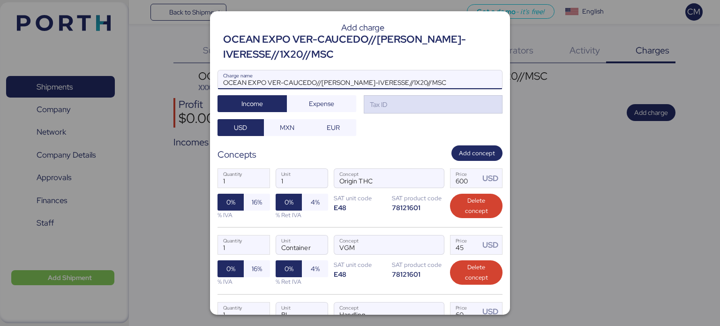
type input "OCEAN EXPO VER-CAUCEDO//[PERSON_NAME]-IVERESSE//1X20//MSC"
click at [372, 100] on div "Tax ID" at bounding box center [377, 104] width 19 height 10
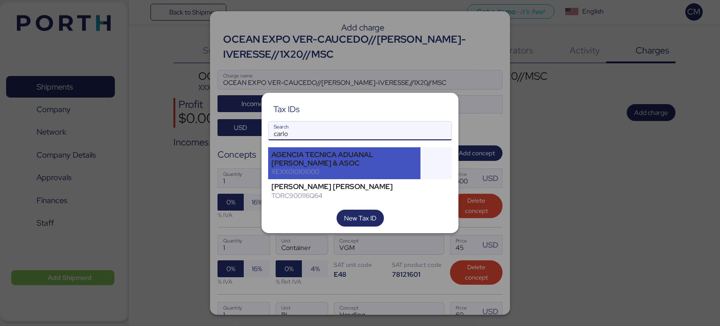
type input "carlo"
click at [340, 166] on div "AGENCIA TECNICA ADUANAL [PERSON_NAME] & ASOC" at bounding box center [344, 158] width 146 height 17
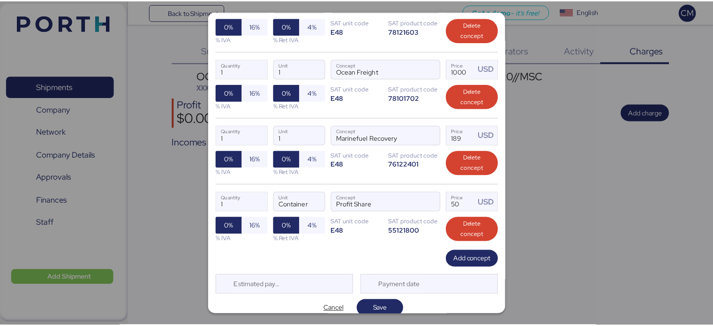
scroll to position [460, 0]
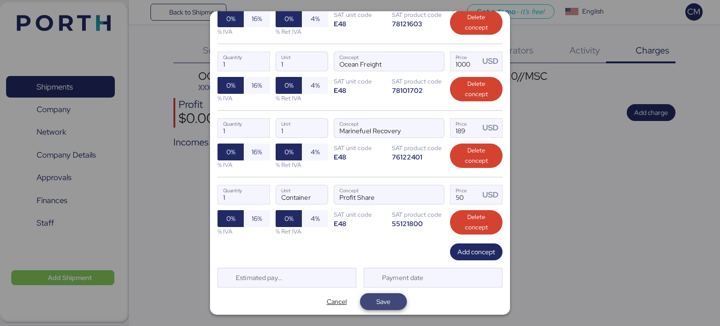
click at [376, 303] on span "Save" at bounding box center [383, 301] width 14 height 11
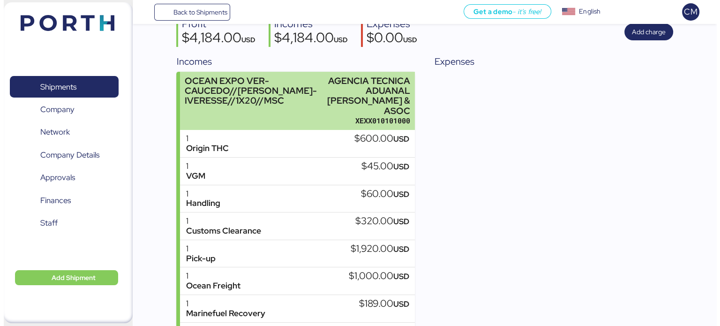
scroll to position [0, 0]
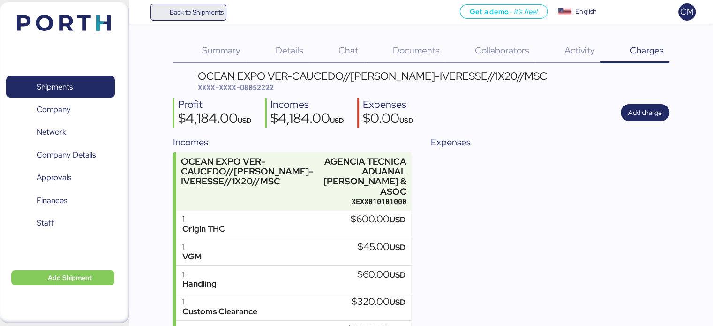
click at [203, 15] on span "Back to Shipments" at bounding box center [196, 12] width 54 height 11
